Goal: Transaction & Acquisition: Purchase product/service

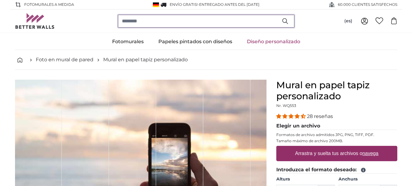
click at [133, 19] on input "search" at bounding box center [206, 21] width 176 height 13
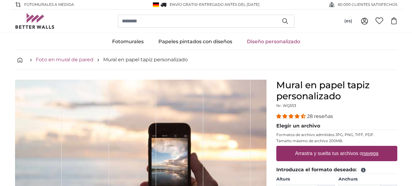
click at [72, 58] on link "Foto en mural de pared" at bounding box center [65, 59] width 58 height 7
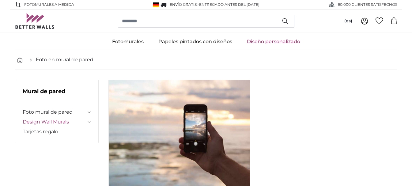
click at [45, 122] on link "Design Wall Murals" at bounding box center [55, 121] width 64 height 7
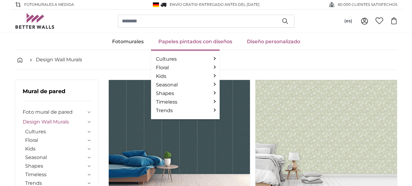
click at [184, 40] on link "Papeles pintados con diseños" at bounding box center [195, 42] width 88 height 16
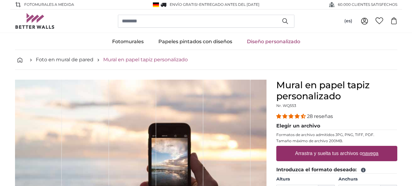
click at [131, 60] on link "Mural en papel tapiz personalizado" at bounding box center [145, 59] width 84 height 7
